Goal: Transaction & Acquisition: Purchase product/service

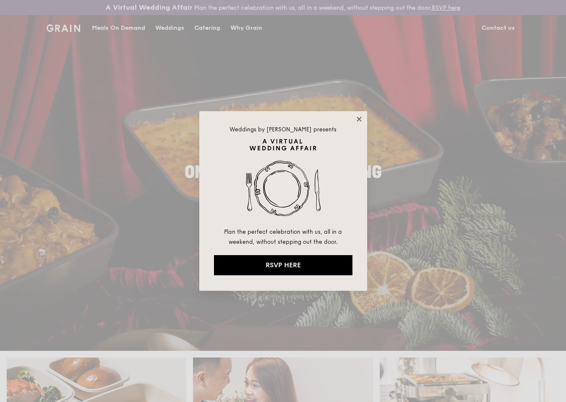
click at [361, 117] on icon at bounding box center [359, 119] width 8 height 8
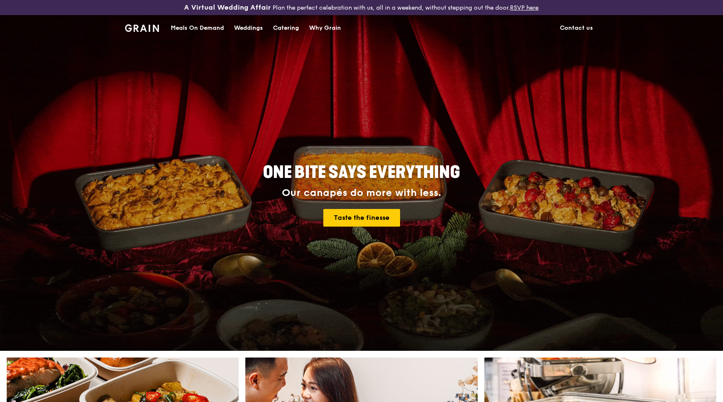
click at [185, 27] on div "Meals On Demand" at bounding box center [197, 28] width 53 height 25
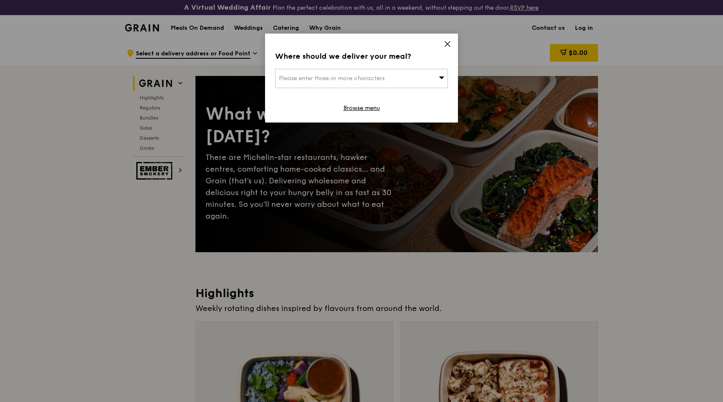
click at [311, 79] on span "Please enter three or more characters" at bounding box center [332, 78] width 106 height 7
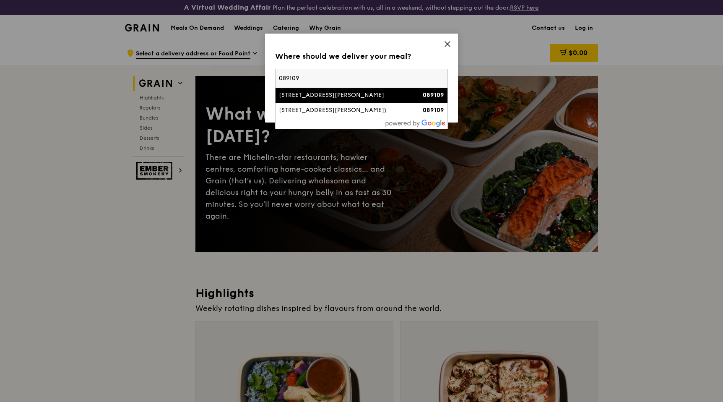
type input "089109"
click at [303, 96] on div "[STREET_ADDRESS][PERSON_NAME]" at bounding box center [341, 95] width 124 height 8
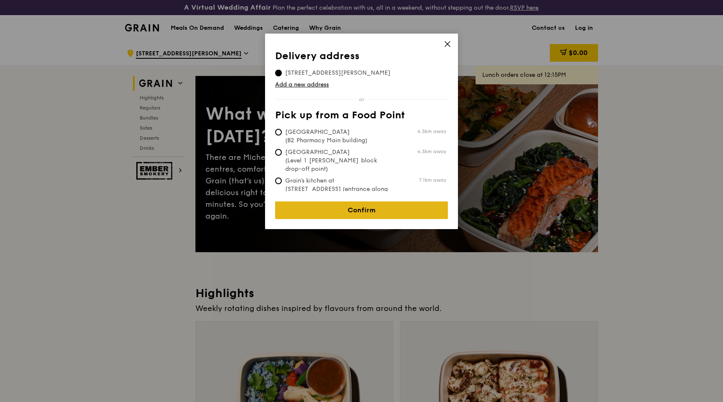
click at [365, 202] on link "Confirm" at bounding box center [361, 210] width 173 height 18
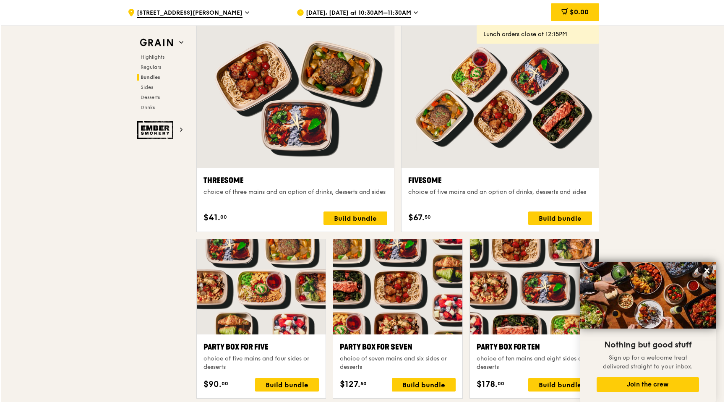
scroll to position [1484, 0]
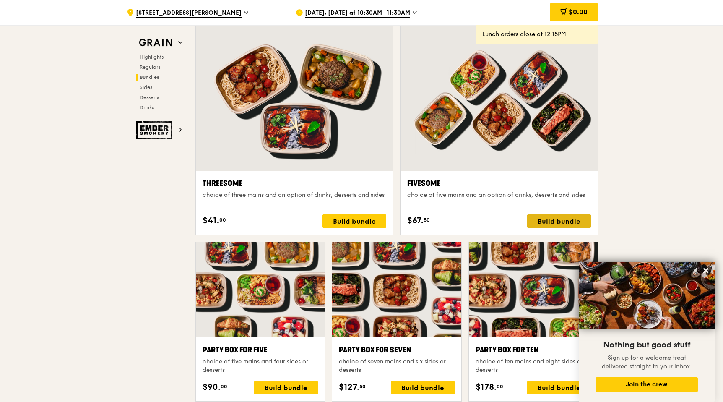
click at [549, 219] on div "Build bundle" at bounding box center [559, 220] width 64 height 13
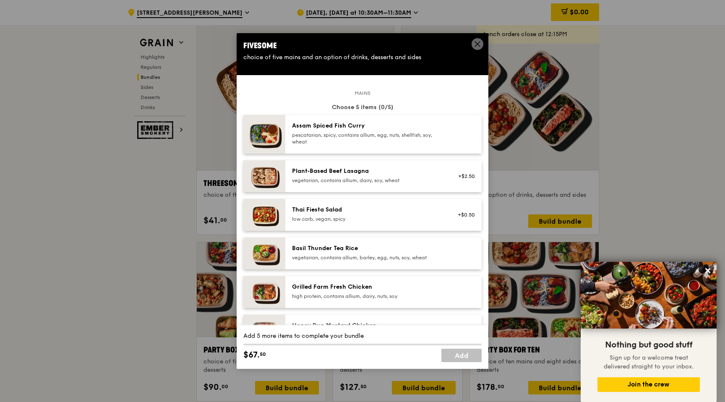
click at [428, 172] on div "Plant‑Based Beef Lasagna" at bounding box center [367, 171] width 151 height 8
click at [406, 172] on div "Plant‑Based Beef Lasagna" at bounding box center [367, 171] width 151 height 8
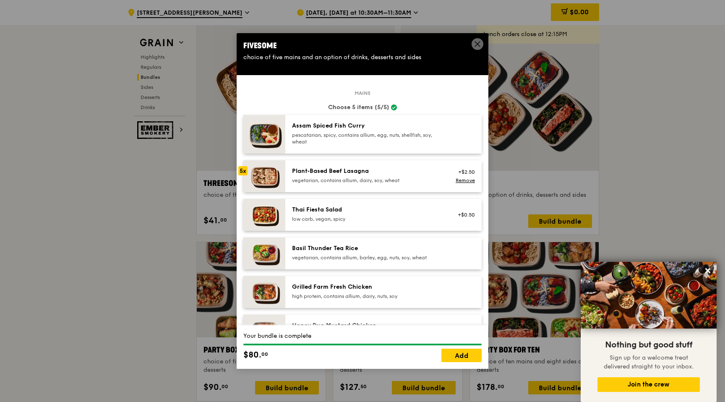
click at [348, 136] on div "pescatarian, spicy, contains allium, egg, nuts, shellfish, soy, wheat" at bounding box center [367, 138] width 151 height 13
click at [458, 360] on link "Add" at bounding box center [461, 355] width 40 height 13
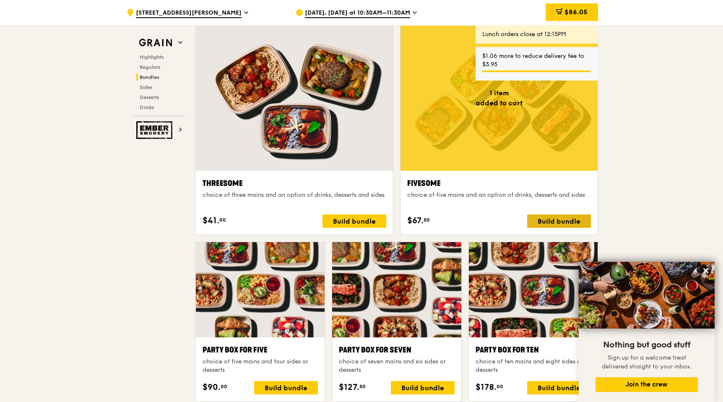
click at [550, 219] on div "Build bundle" at bounding box center [559, 220] width 64 height 13
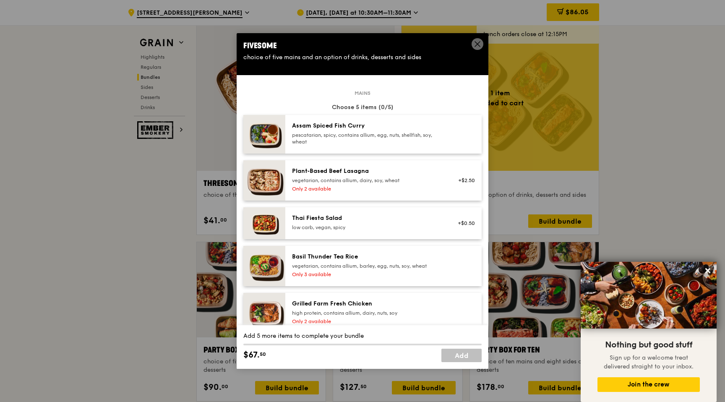
click at [343, 132] on div "pescatarian, spicy, contains allium, egg, nuts, shellfish, soy, wheat" at bounding box center [367, 138] width 151 height 13
click at [314, 216] on div "Thai Fiesta Salad" at bounding box center [367, 218] width 151 height 8
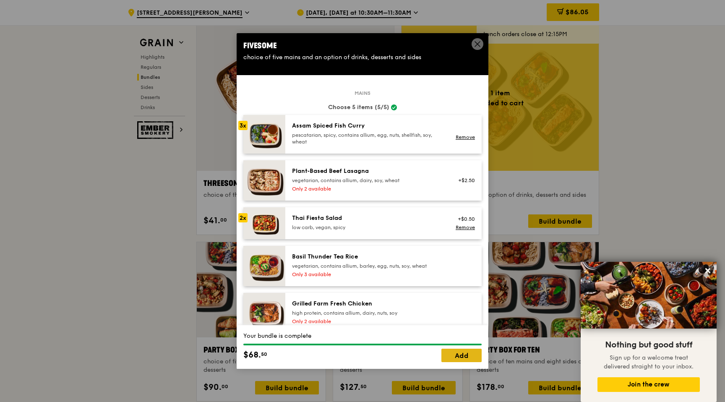
click at [461, 356] on link "Add" at bounding box center [461, 355] width 40 height 13
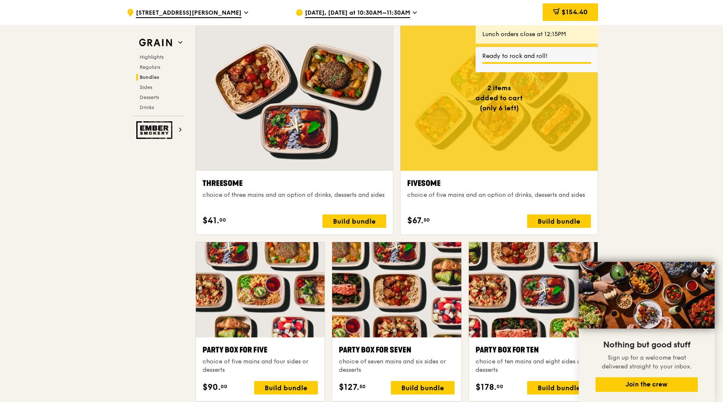
click at [326, 13] on span "[DATE], [DATE] at 10:30AM–11:30AM" at bounding box center [357, 13] width 105 height 9
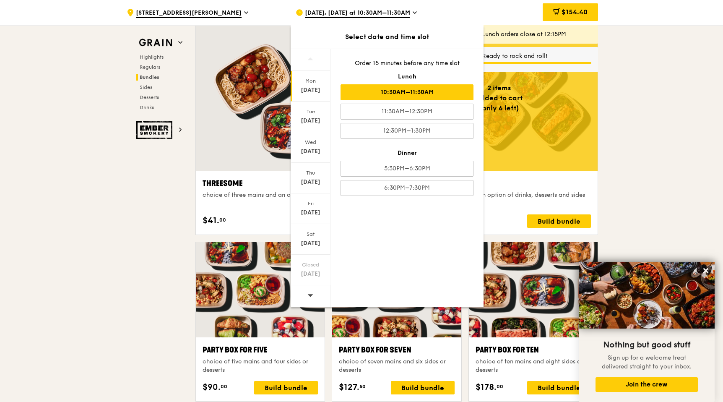
click at [413, 11] on icon at bounding box center [415, 13] width 4 height 8
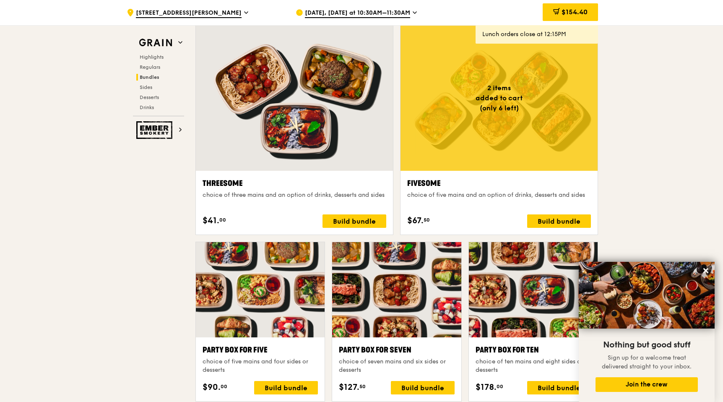
click at [341, 13] on span "[DATE], [DATE] at 10:30AM–11:30AM" at bounding box center [357, 13] width 105 height 9
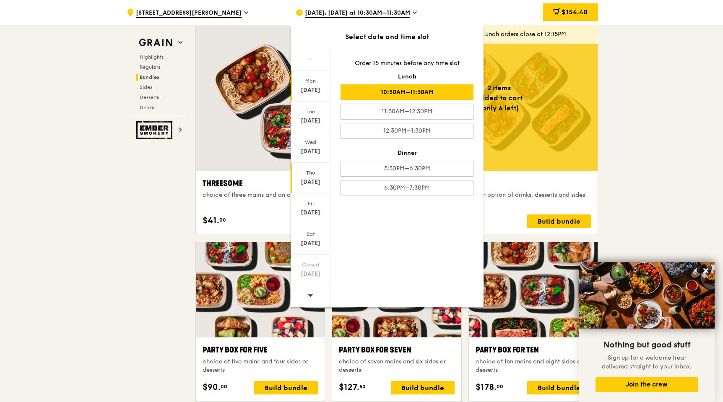
click at [309, 180] on div "[DATE]" at bounding box center [310, 182] width 37 height 8
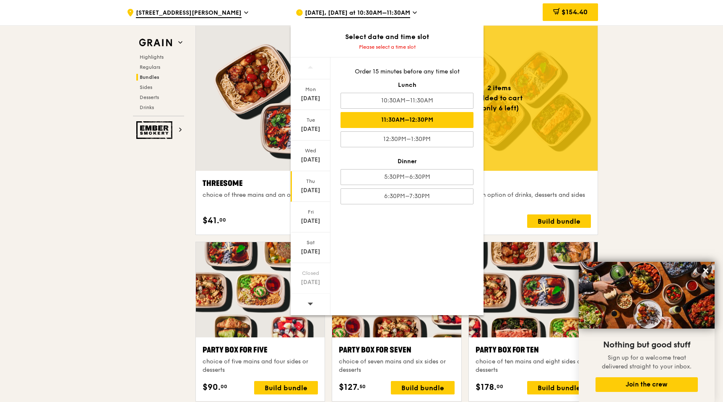
click at [394, 120] on div "11:30AM–12:30PM" at bounding box center [407, 120] width 133 height 16
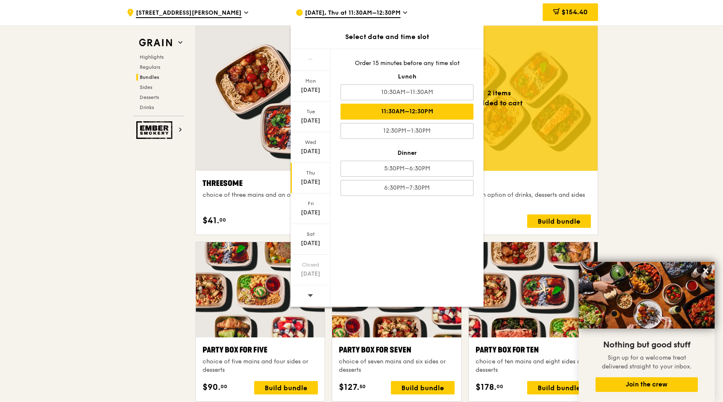
click at [122, 180] on div "Grain Highlights Regulars Bundles Sides Desserts Drinks Ember Smokery What will…" at bounding box center [361, 344] width 483 height 3526
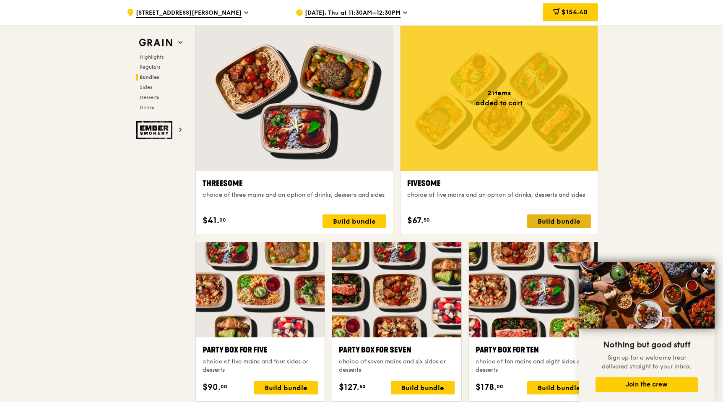
click at [553, 218] on div "Build bundle" at bounding box center [559, 220] width 64 height 13
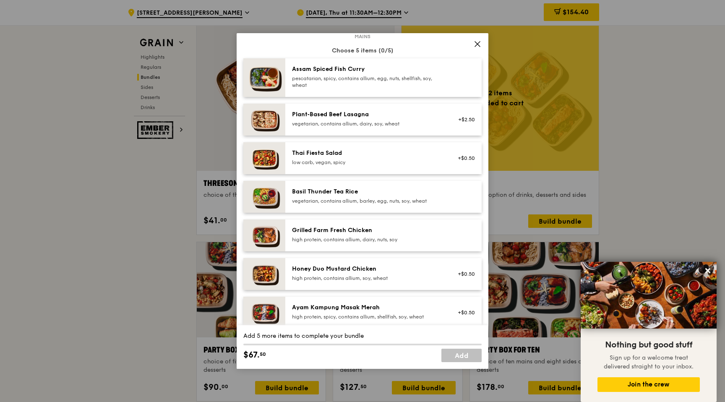
scroll to position [50, 0]
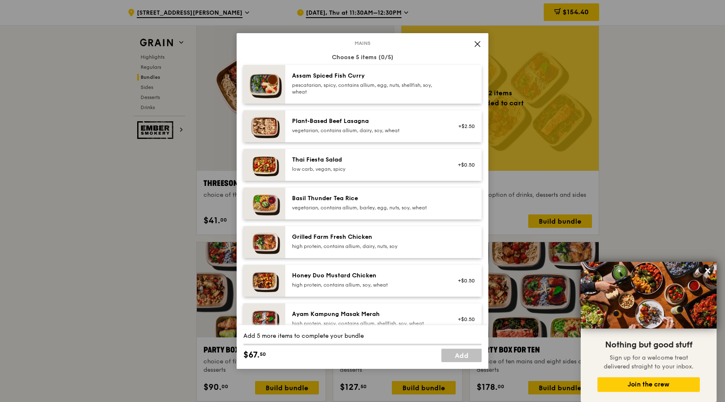
click at [336, 85] on div "pescatarian, spicy, contains allium, egg, nuts, shellfish, soy, wheat" at bounding box center [367, 88] width 151 height 13
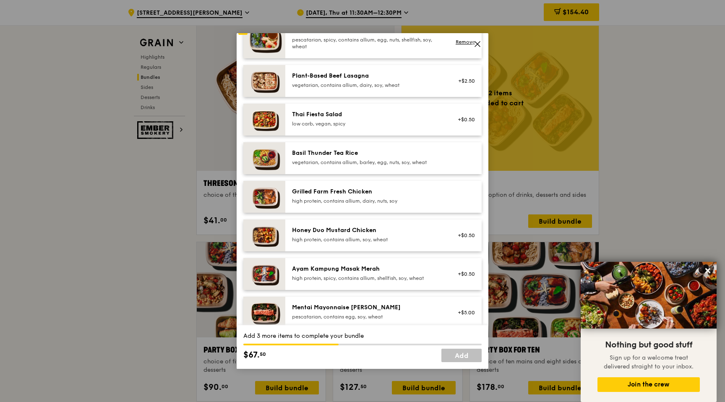
scroll to position [97, 0]
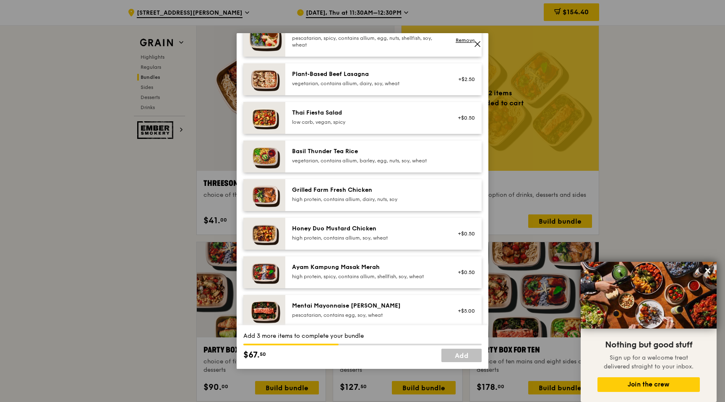
click at [330, 269] on div "Ayam Kampung Masak Merah" at bounding box center [367, 267] width 151 height 8
click at [459, 356] on link "Add" at bounding box center [461, 355] width 40 height 13
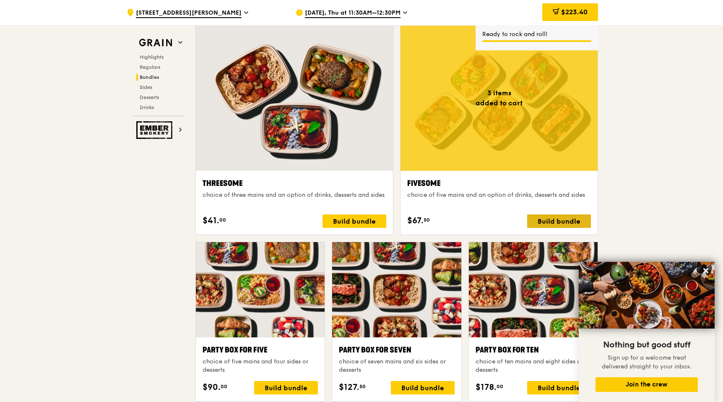
click at [550, 219] on div "Build bundle" at bounding box center [559, 220] width 64 height 13
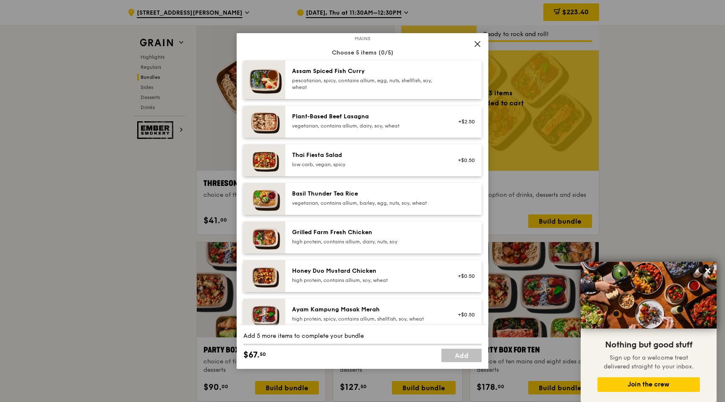
scroll to position [55, 0]
click at [361, 234] on div "Grilled Farm Fresh Chicken" at bounding box center [367, 231] width 151 height 8
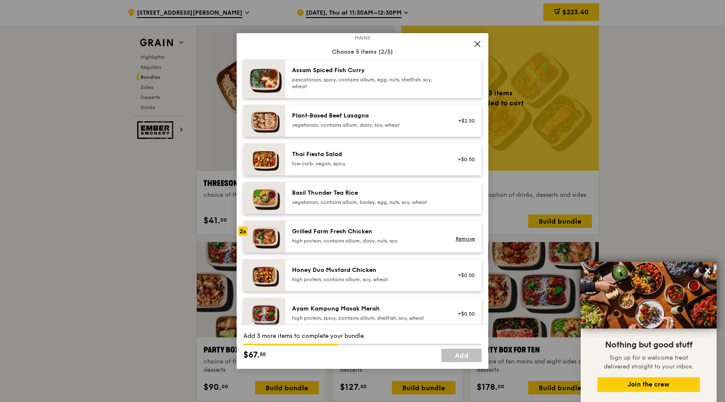
click at [361, 234] on div "Grilled Farm Fresh Chicken" at bounding box center [367, 231] width 151 height 8
click at [458, 358] on link "Add" at bounding box center [461, 355] width 40 height 13
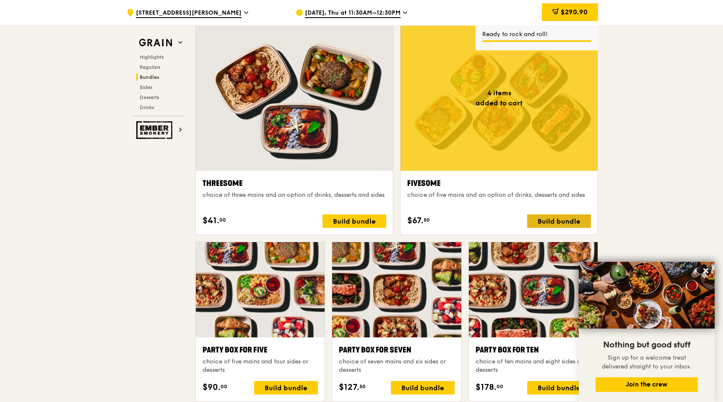
click at [543, 224] on div "Build bundle" at bounding box center [559, 220] width 64 height 13
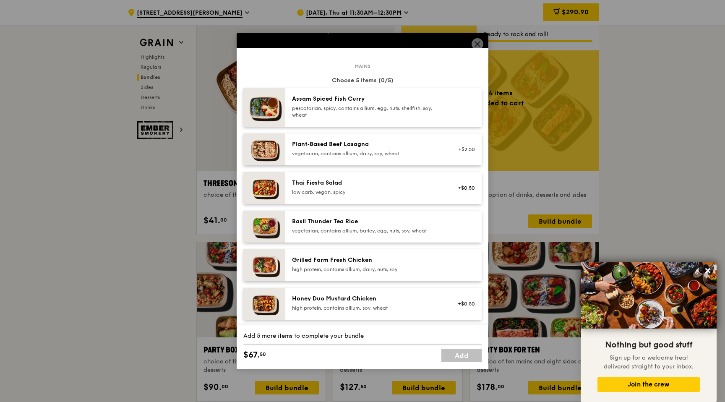
scroll to position [44, 0]
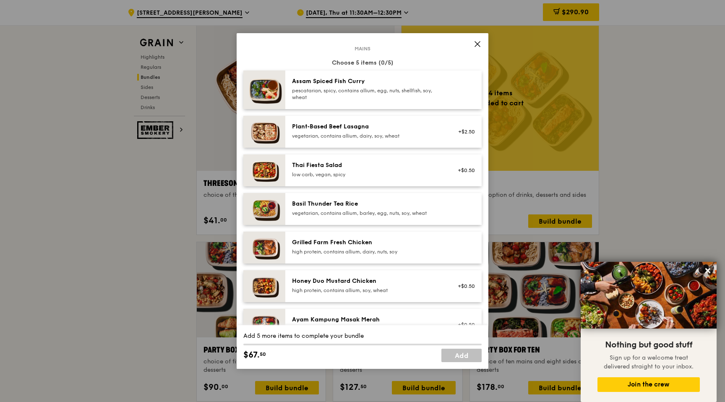
click at [317, 282] on div "Honey Duo Mustard Chicken" at bounding box center [367, 281] width 151 height 8
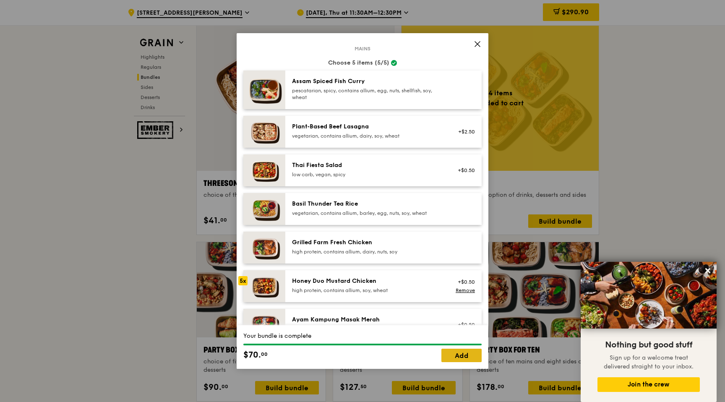
click at [455, 358] on link "Add" at bounding box center [461, 355] width 40 height 13
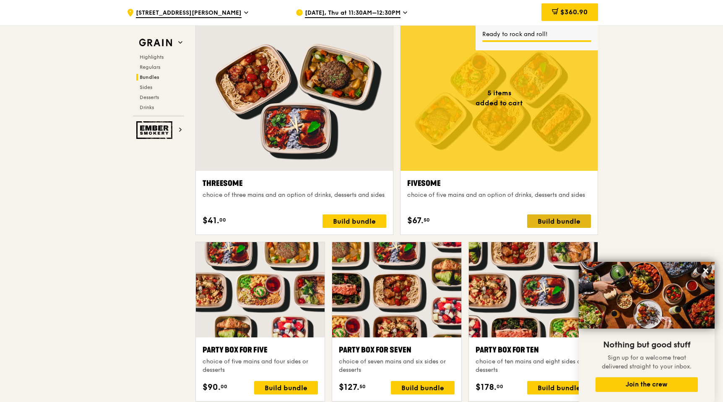
click at [553, 224] on div "Build bundle" at bounding box center [559, 220] width 64 height 13
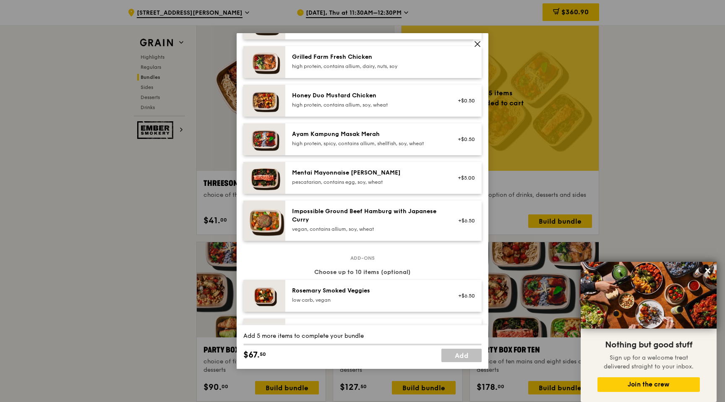
scroll to position [233, 0]
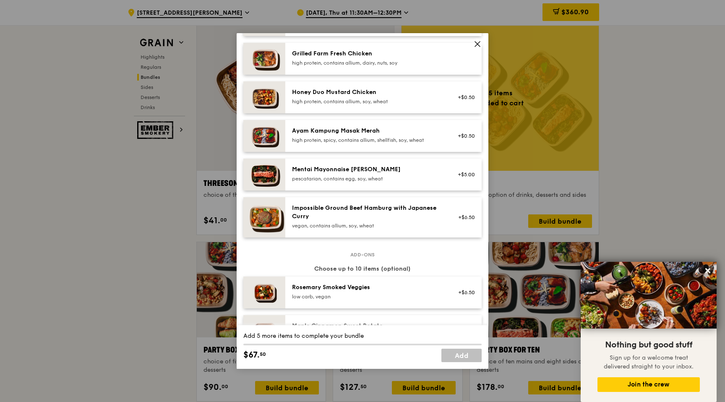
click at [315, 214] on div "Impossible Ground Beef Hamburg with Japanese Curry" at bounding box center [367, 212] width 151 height 17
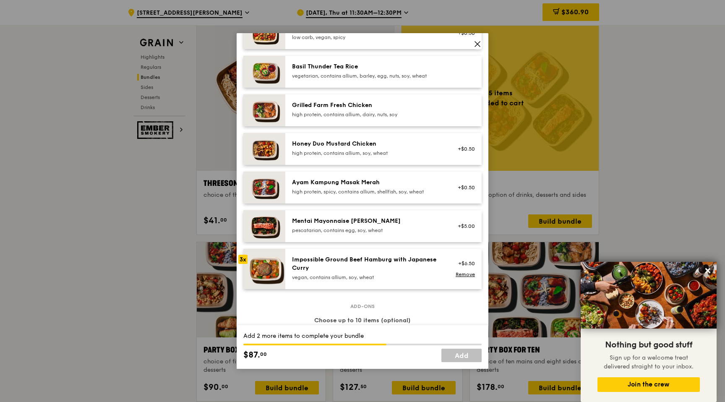
scroll to position [172, 0]
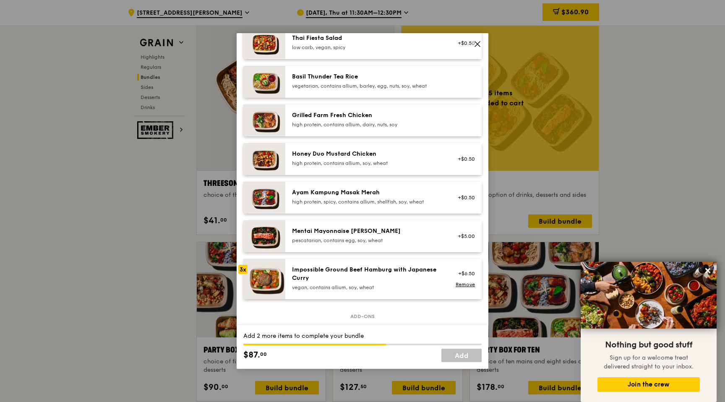
click at [339, 157] on div "Honey Duo Mustard Chicken" at bounding box center [367, 154] width 151 height 8
click at [464, 355] on link "Add" at bounding box center [461, 355] width 40 height 13
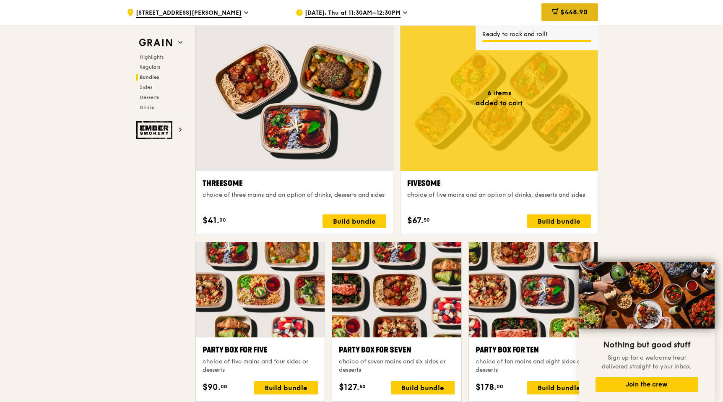
click at [564, 15] on span "$448.90" at bounding box center [574, 12] width 27 height 8
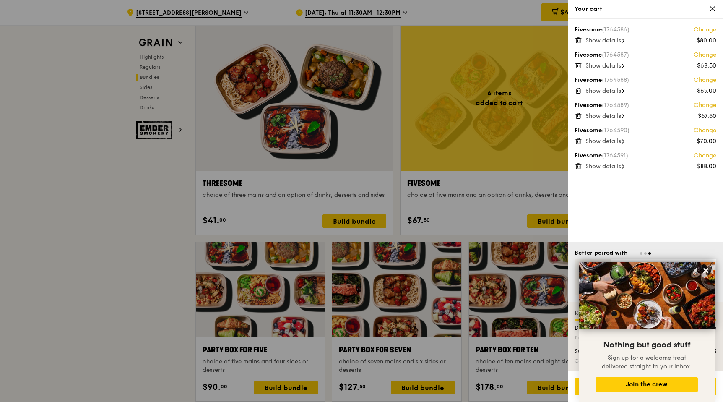
click at [473, 220] on div at bounding box center [361, 201] width 723 height 402
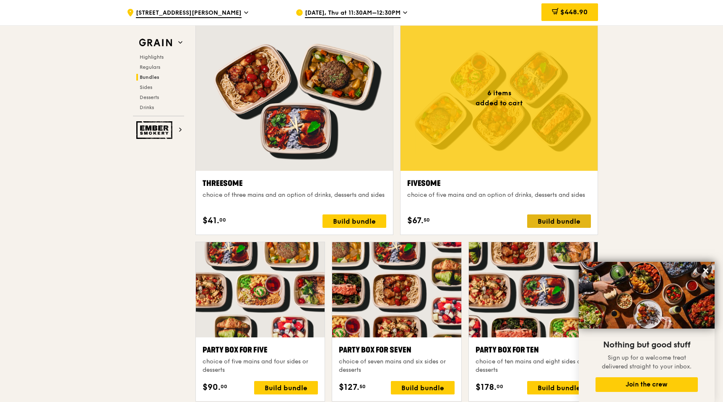
click at [556, 219] on div "Build bundle" at bounding box center [559, 220] width 64 height 13
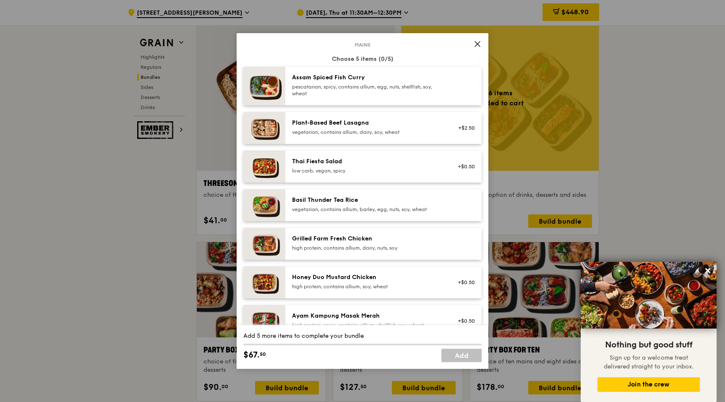
scroll to position [49, 0]
click at [340, 234] on div "Grilled Farm Fresh Chicken high protein, contains allium, dairy, nuts, soy" at bounding box center [383, 243] width 196 height 32
click at [340, 234] on div "Grilled Farm Fresh Chicken high protein, contains allium, dairy, nuts, soy Remo…" at bounding box center [383, 243] width 196 height 32
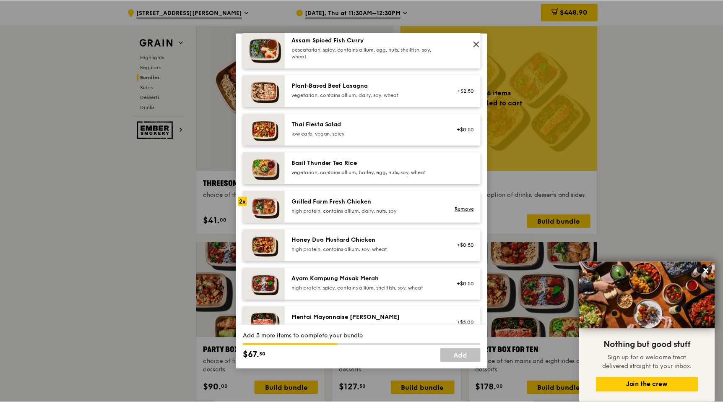
scroll to position [84, 0]
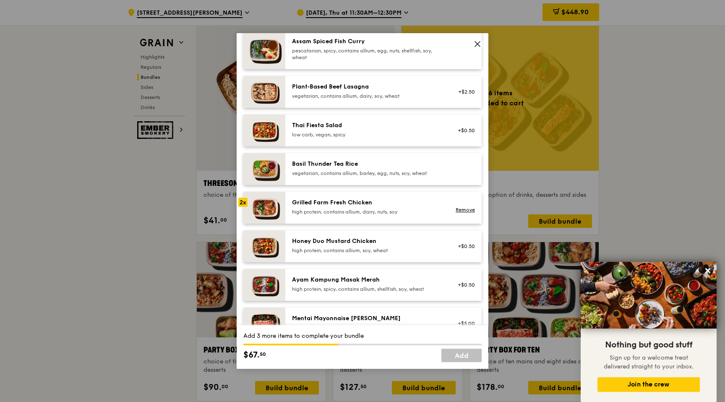
click at [326, 243] on div "Honey Duo Mustard Chicken" at bounding box center [367, 241] width 151 height 8
click at [344, 83] on div "Plant‑Based Beef Lasagna" at bounding box center [367, 87] width 151 height 8
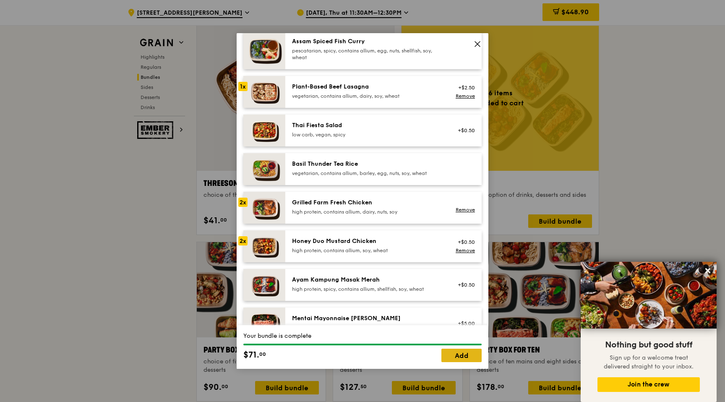
click at [461, 355] on link "Add" at bounding box center [461, 355] width 40 height 13
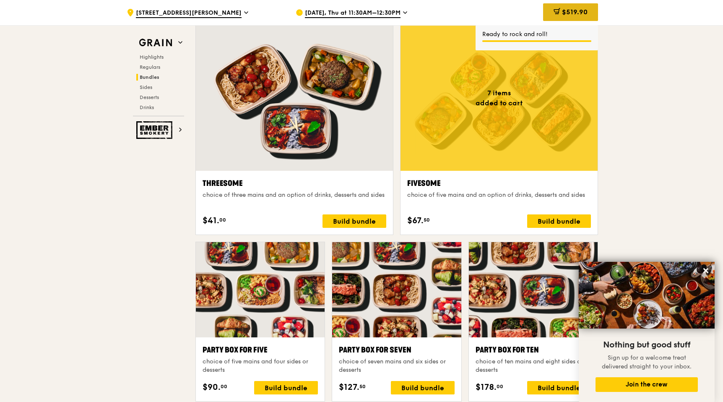
click at [564, 13] on span "$519.90" at bounding box center [575, 12] width 26 height 8
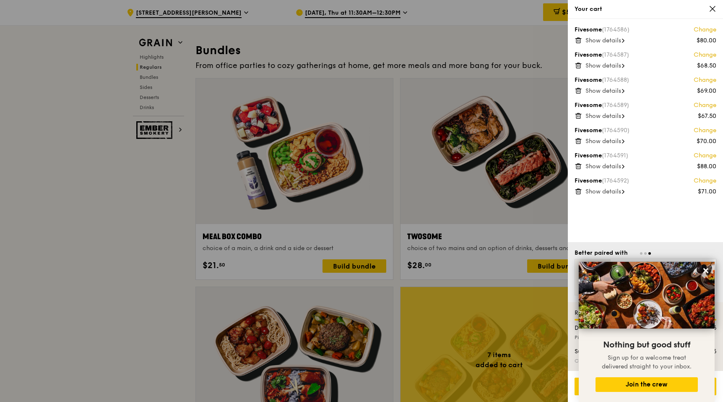
scroll to position [1214, 0]
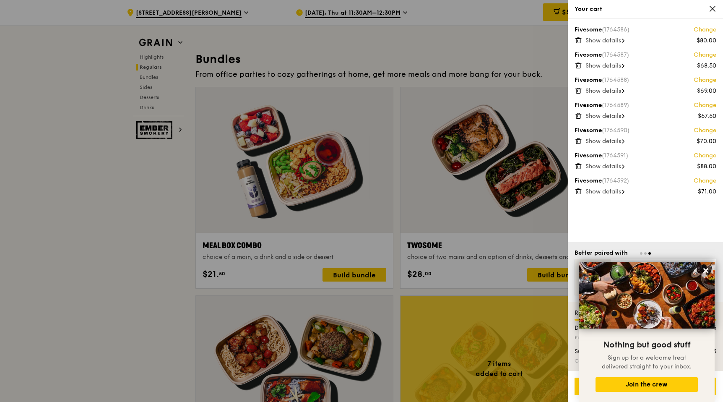
click at [564, 10] on icon at bounding box center [713, 9] width 8 height 8
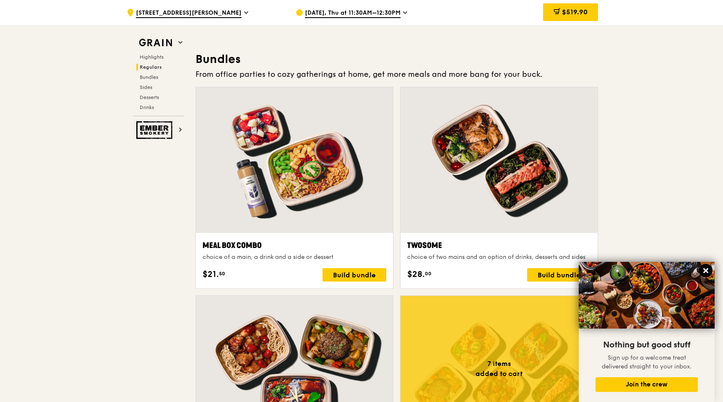
click at [564, 273] on icon at bounding box center [706, 271] width 8 height 8
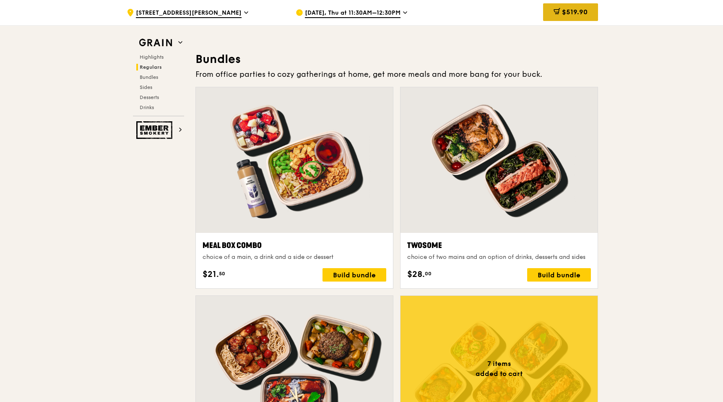
click at [564, 17] on div "$519.90" at bounding box center [570, 12] width 55 height 18
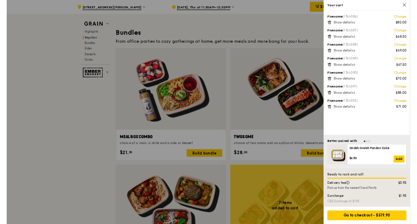
scroll to position [1223, 0]
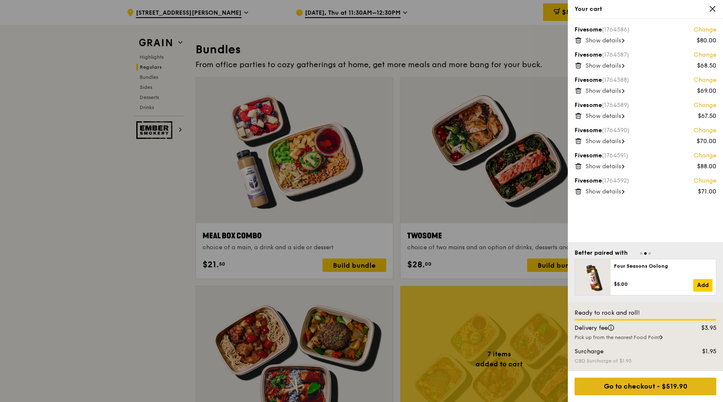
click at [564, 381] on div "Go to checkout - $519.90" at bounding box center [646, 387] width 142 height 18
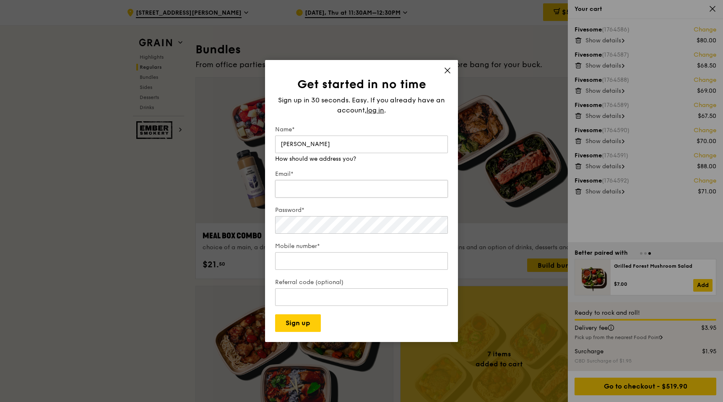
type input "[PERSON_NAME]"
click at [307, 187] on input "Email*" at bounding box center [361, 189] width 173 height 18
type input "[PERSON_NAME][EMAIL_ADDRESS][PERSON_NAME][DOMAIN_NAME]"
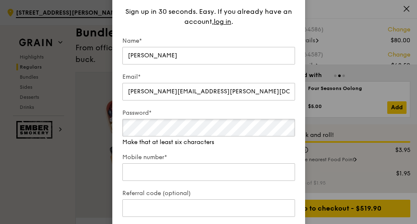
scroll to position [1195, 0]
click at [151, 166] on input "Mobile number*" at bounding box center [209, 173] width 173 height 18
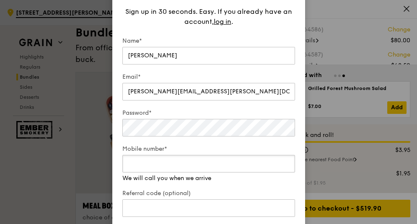
type input "82330148"
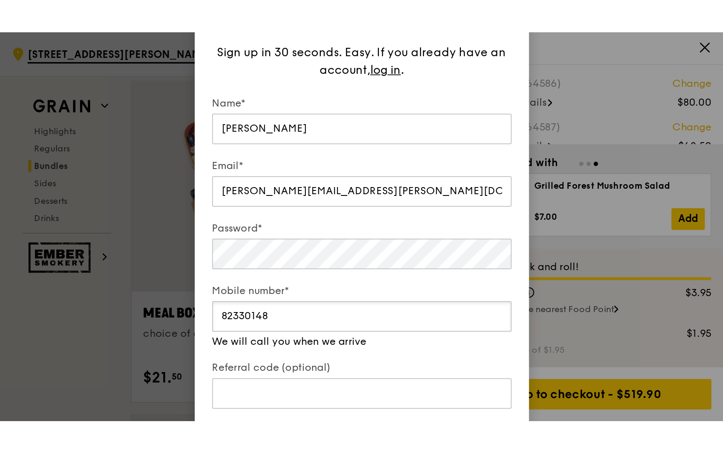
scroll to position [1244, 0]
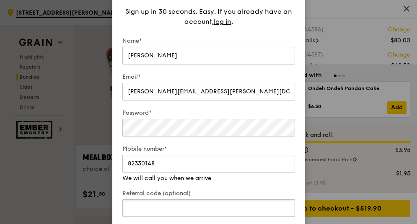
click at [180, 214] on div "Referral code (optional)" at bounding box center [209, 204] width 173 height 29
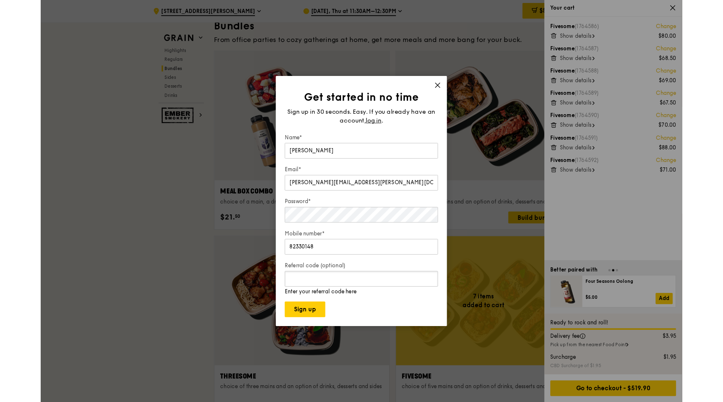
scroll to position [1272, 0]
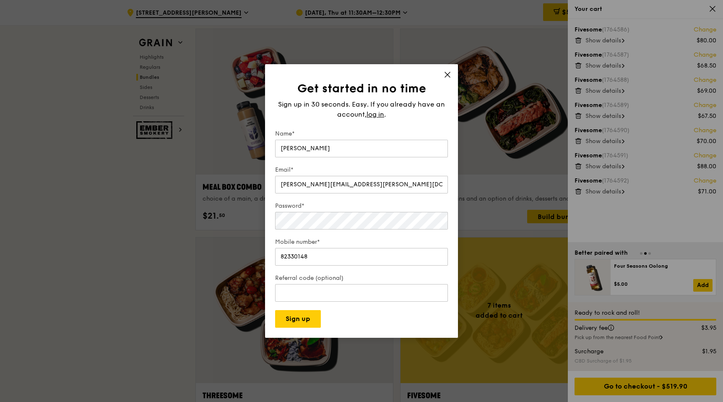
click at [448, 71] on icon at bounding box center [448, 75] width 8 height 8
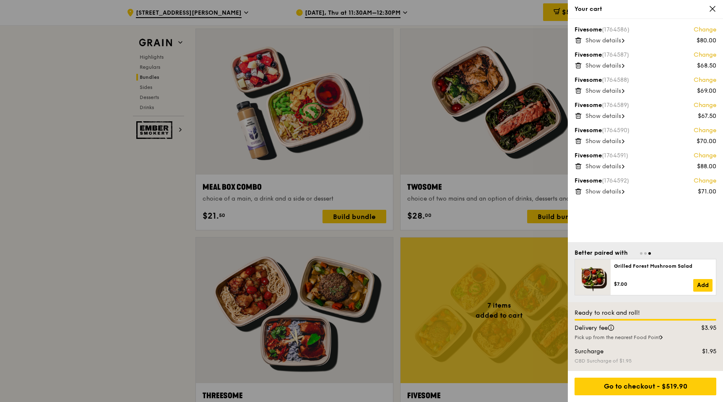
click at [564, 11] on icon at bounding box center [713, 9] width 8 height 8
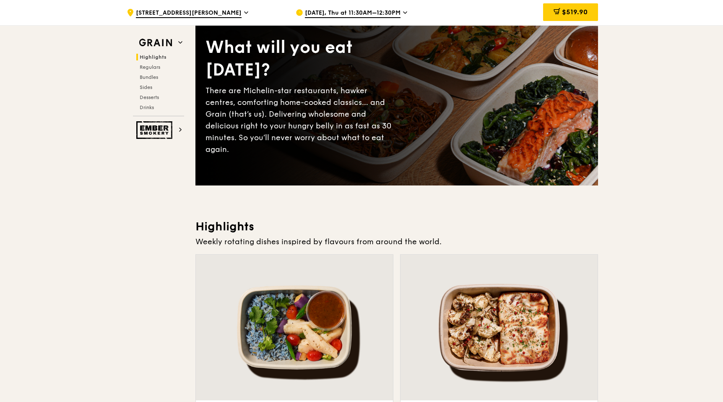
scroll to position [0, 0]
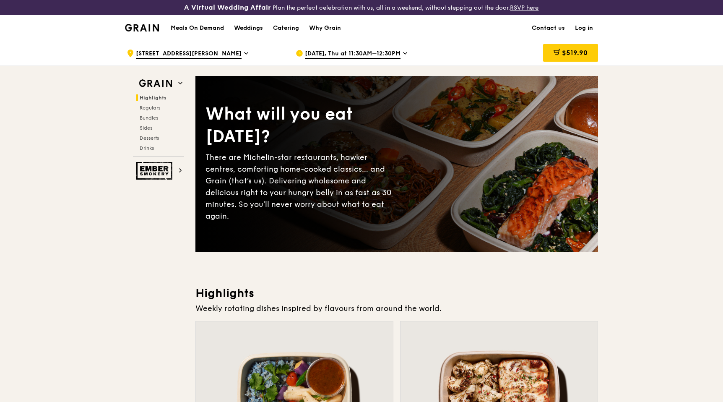
click at [564, 25] on link "Log in" at bounding box center [584, 28] width 28 height 25
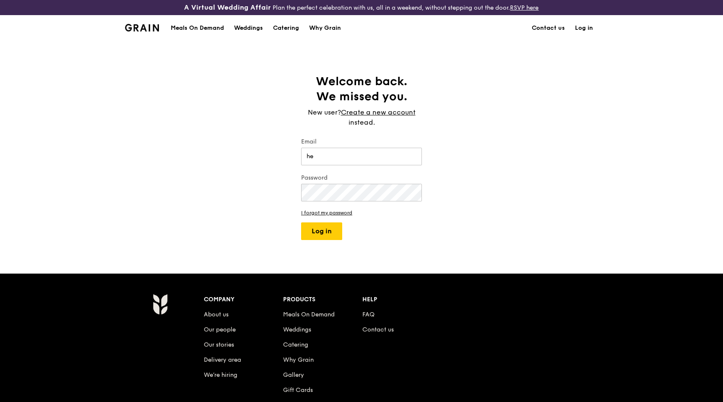
type input "[PERSON_NAME][EMAIL_ADDRESS][PERSON_NAME][DOMAIN_NAME]"
click at [326, 226] on button "Log in" at bounding box center [321, 231] width 41 height 18
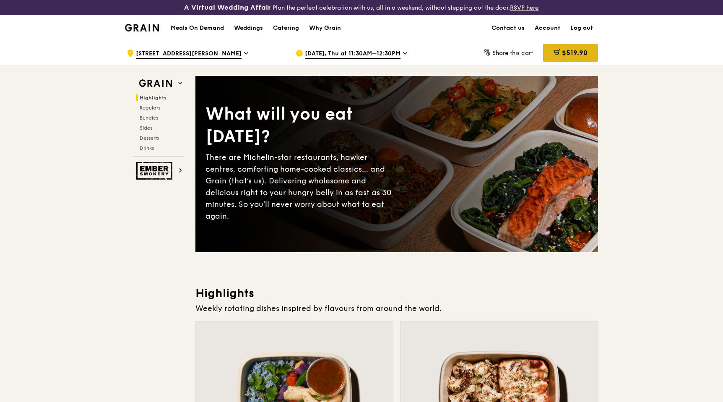
click at [564, 53] on span "$519.90" at bounding box center [575, 53] width 26 height 8
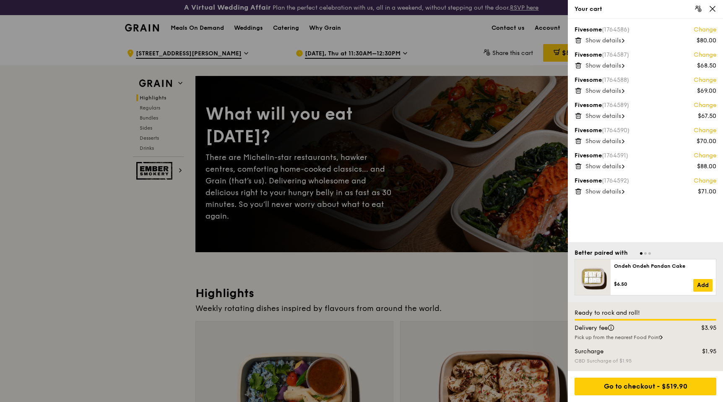
click at [564, 13] on span at bounding box center [713, 9] width 8 height 8
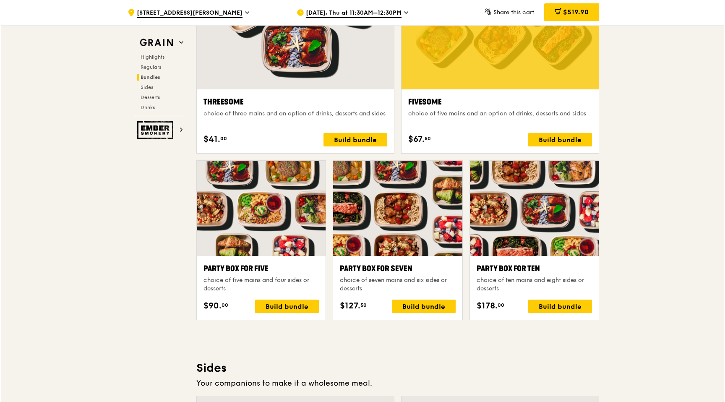
scroll to position [1565, 0]
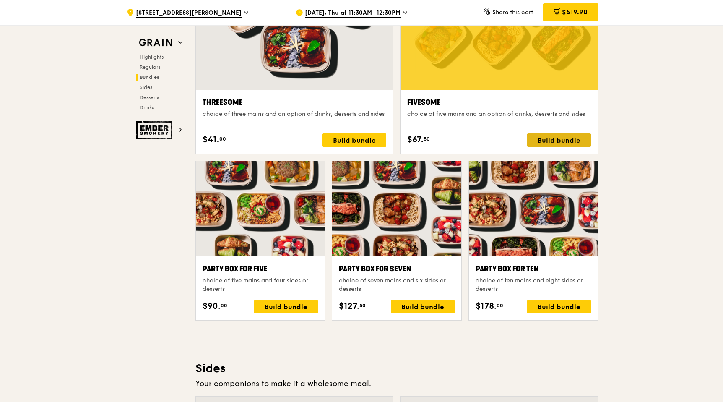
click at [564, 138] on div "Build bundle" at bounding box center [559, 139] width 64 height 13
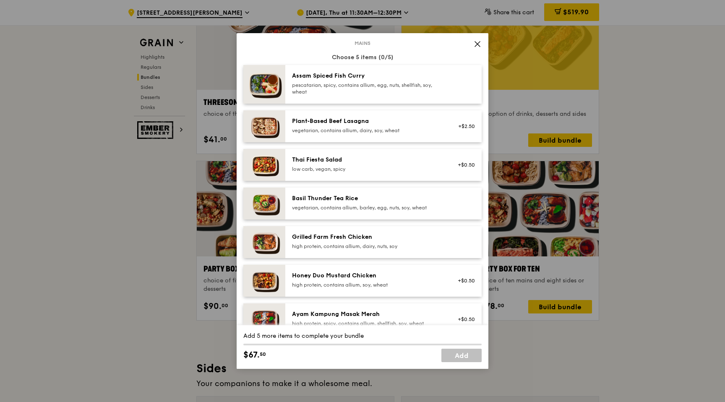
scroll to position [51, 0]
click at [325, 239] on div "Grilled Farm Fresh Chicken" at bounding box center [367, 236] width 151 height 8
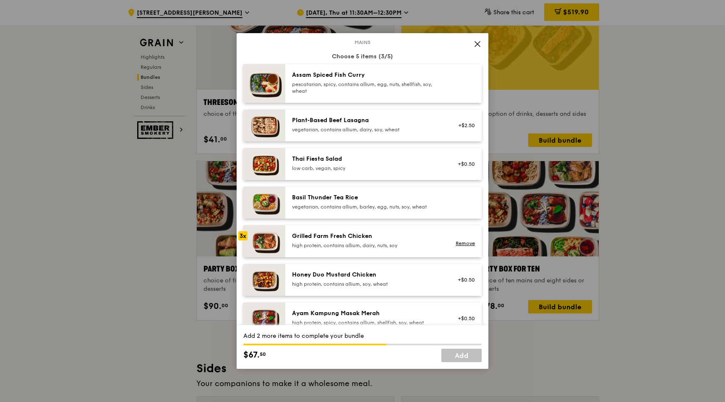
click at [325, 239] on div "Grilled Farm Fresh Chicken" at bounding box center [367, 236] width 151 height 8
click at [462, 361] on link "Add" at bounding box center [461, 355] width 40 height 13
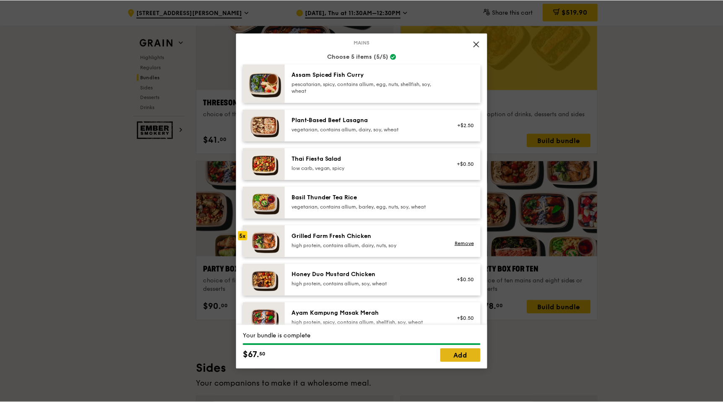
scroll to position [1565, 0]
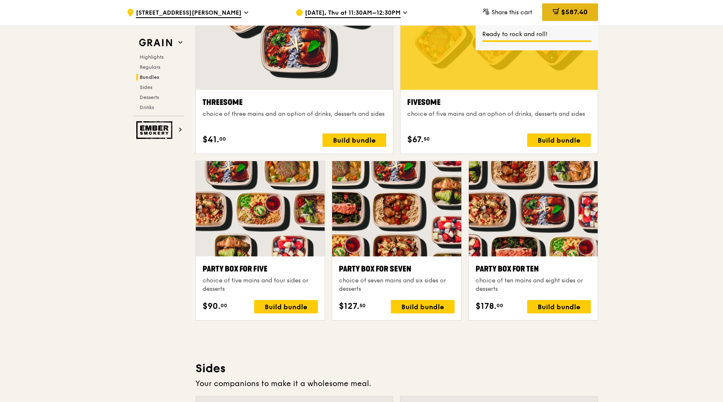
click at [564, 10] on span "$587.40" at bounding box center [574, 12] width 26 height 8
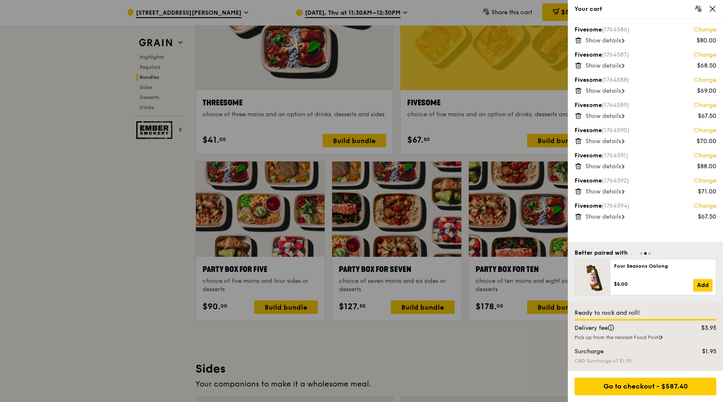
scroll to position [1565, 0]
click at [564, 387] on div "Go to checkout - $587.40" at bounding box center [646, 387] width 142 height 18
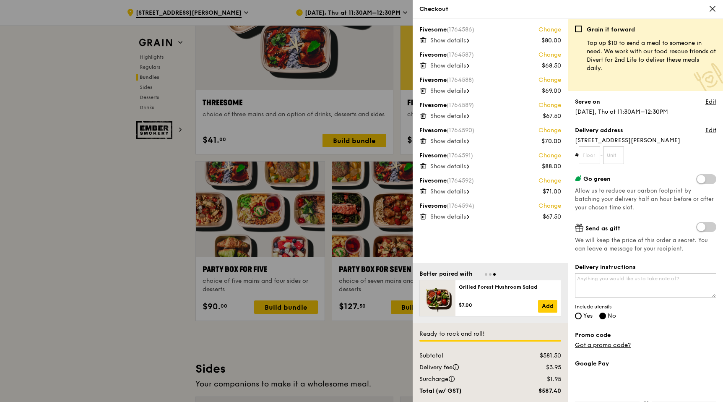
scroll to position [1564, 0]
click at [564, 149] on input "text" at bounding box center [589, 155] width 21 height 18
type input "3"
click at [564, 282] on textarea "Delivery instructions" at bounding box center [645, 285] width 141 height 24
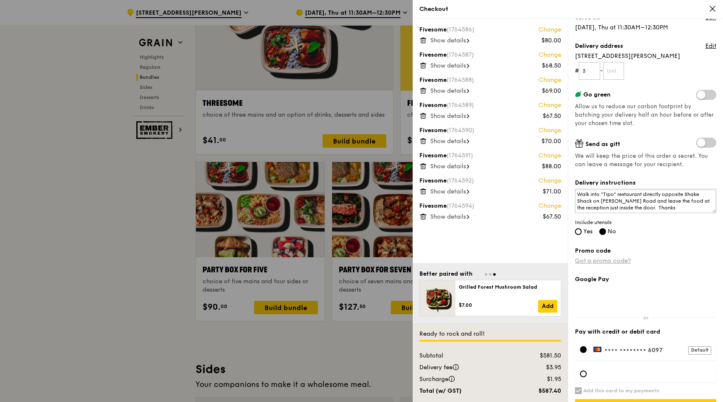
scroll to position [91, 0]
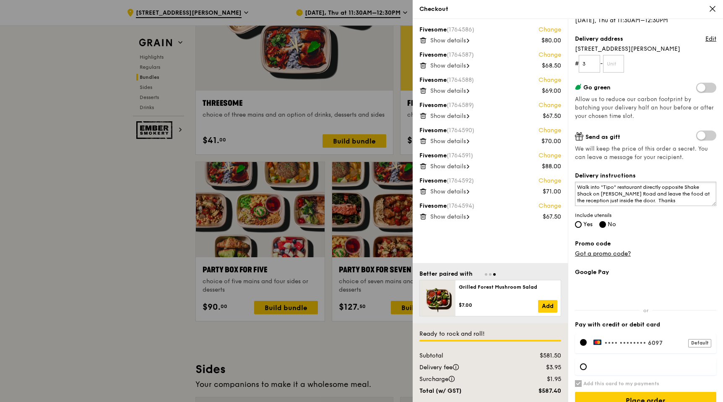
type textarea "Walk into "Tipo" restaurant directly opposite Shake Shack on [PERSON_NAME] Road…"
click at [564, 333] on div "•••• •••• •••• 6097 Default" at bounding box center [645, 354] width 141 height 51
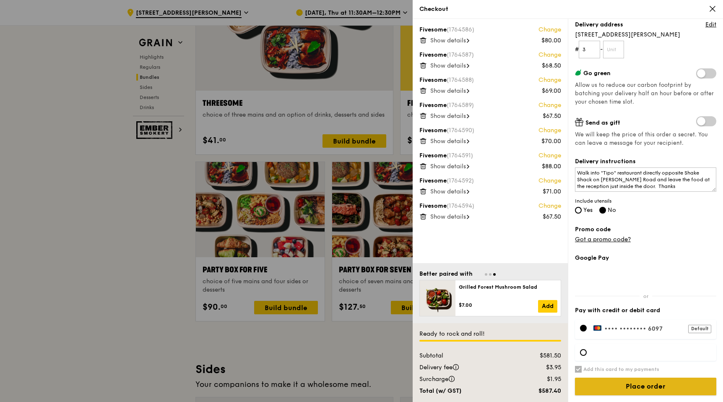
click at [564, 383] on input "Place order" at bounding box center [645, 387] width 141 height 18
click at [564, 47] on input "text" at bounding box center [613, 50] width 21 height 18
type input "3"
click at [564, 385] on input "Place order" at bounding box center [645, 387] width 141 height 18
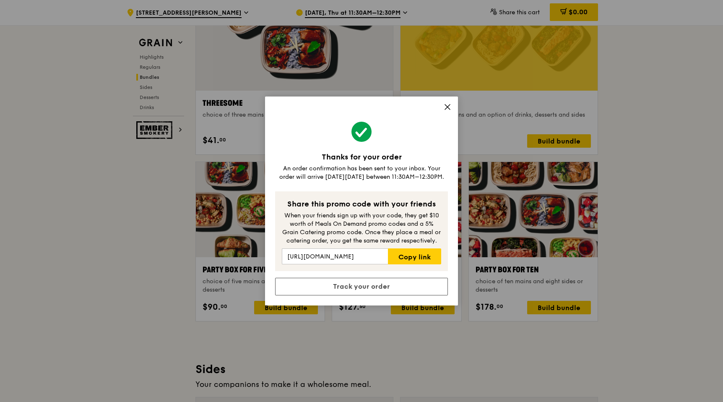
click at [448, 109] on icon at bounding box center [448, 107] width 8 height 8
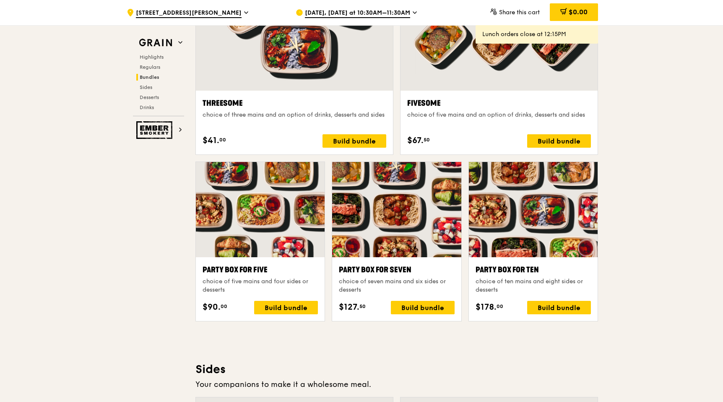
scroll to position [1564, 0]
